Goal: Find specific page/section: Find specific page/section

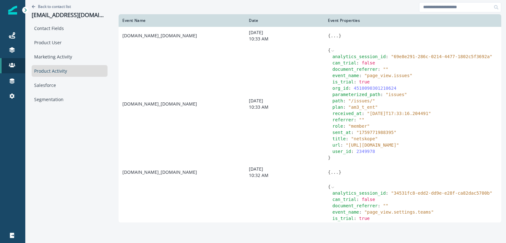
scroll to position [617, 0]
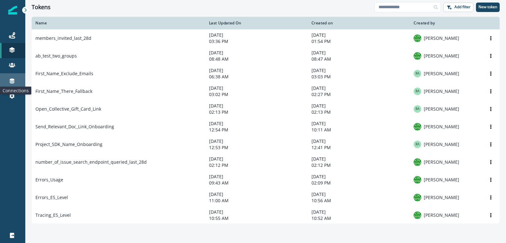
click at [15, 80] on icon at bounding box center [12, 81] width 6 height 6
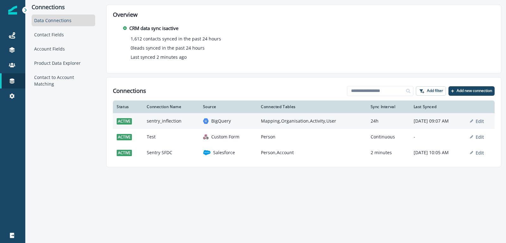
click at [259, 122] on td "Mapping,Organisation,Activity,User" at bounding box center [311, 121] width 109 height 16
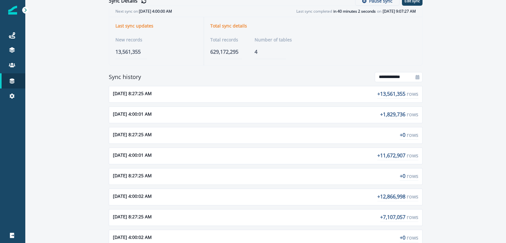
scroll to position [32, 0]
